Goal: Task Accomplishment & Management: Use online tool/utility

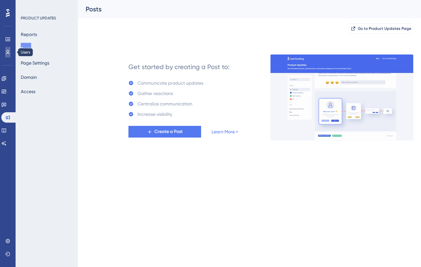
click at [9, 53] on icon at bounding box center [7, 52] width 5 height 5
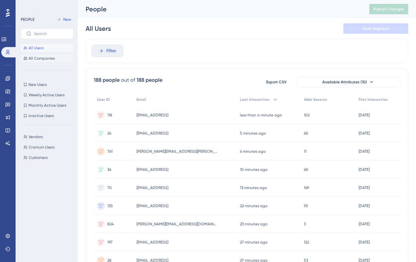
click at [46, 60] on span "All Companies" at bounding box center [42, 58] width 26 height 5
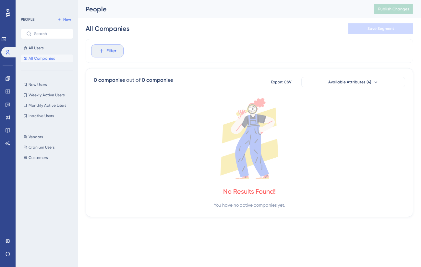
click at [111, 51] on span "Filter" at bounding box center [111, 51] width 10 height 8
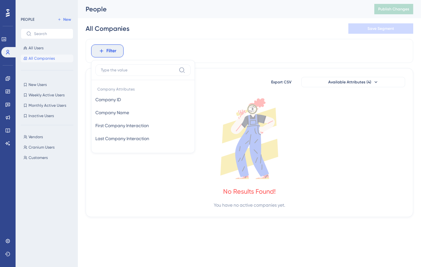
click at [213, 48] on div "Filter Company Attributes Company ID Company ID Company Name Company Name First…" at bounding box center [250, 51] width 328 height 24
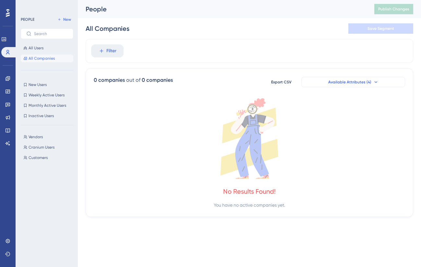
click at [332, 84] on span "Available Attributes (4)" at bounding box center [349, 82] width 43 height 5
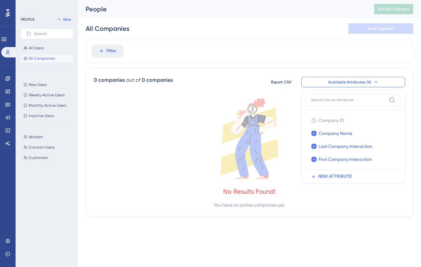
click at [195, 99] on icon at bounding box center [250, 138] width 312 height 81
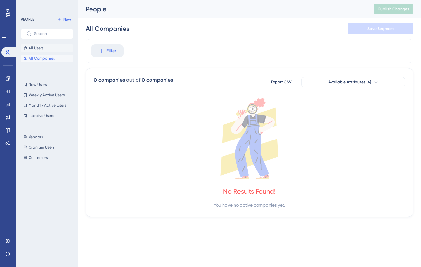
click at [33, 51] on button "All Users" at bounding box center [47, 48] width 53 height 8
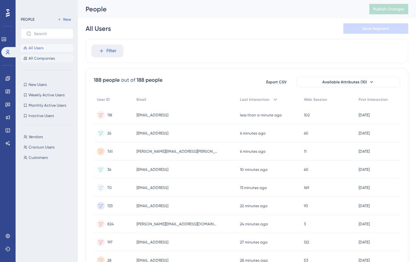
click at [48, 60] on span "All Companies" at bounding box center [42, 58] width 26 height 5
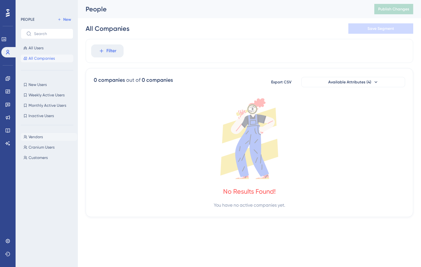
click at [29, 140] on button "Vendors Vendors" at bounding box center [49, 137] width 56 height 8
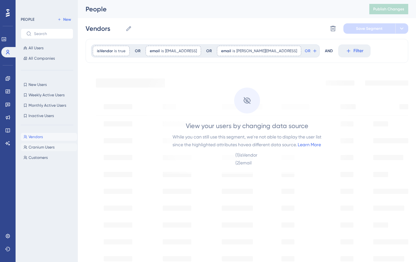
click at [33, 147] on span "Cranium Users" at bounding box center [42, 147] width 26 height 5
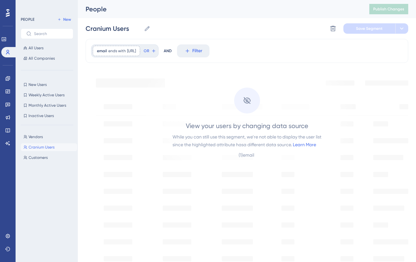
click at [35, 166] on div "Vendors Vendors Cranium Users Cranium Users Customers Customers" at bounding box center [49, 190] width 56 height 120
click at [36, 157] on span "Customers" at bounding box center [38, 157] width 19 height 5
type input "Customers"
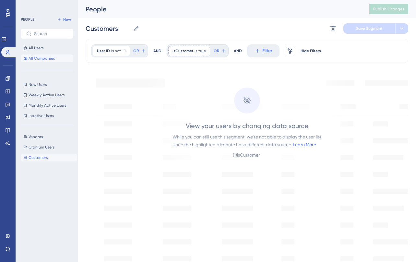
click at [38, 59] on span "All Companies" at bounding box center [42, 58] width 26 height 5
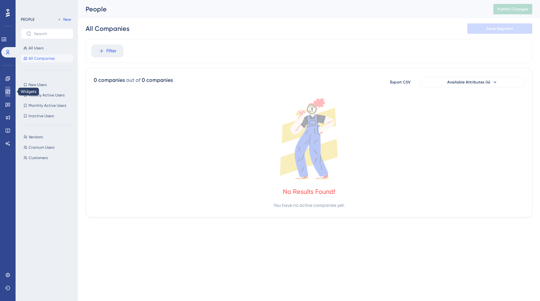
click at [8, 87] on link at bounding box center [7, 91] width 5 height 10
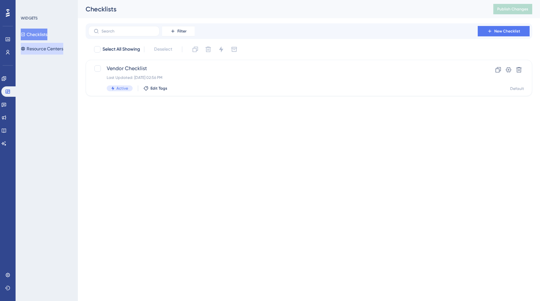
click at [63, 49] on button "Resource Centers" at bounding box center [42, 49] width 43 height 12
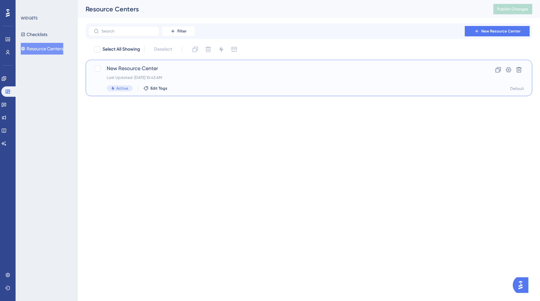
click at [178, 80] on div "New Resource Center Last Updated: [DATE] 10:43 AM Active Edit Tags" at bounding box center [283, 78] width 353 height 27
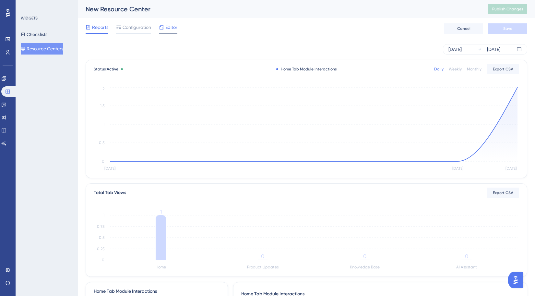
click at [166, 31] on span "Editor" at bounding box center [172, 27] width 12 height 8
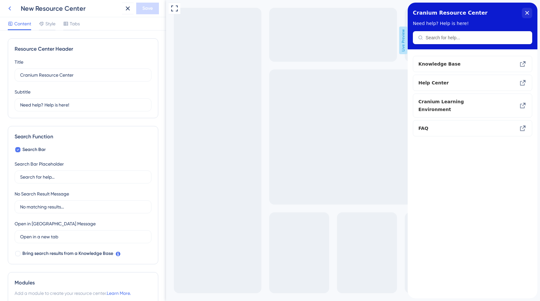
click at [9, 8] on icon at bounding box center [10, 9] width 8 height 8
